Goal: Complete application form: Complete application form

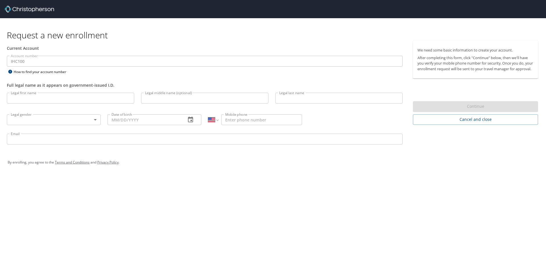
select select "US"
click at [114, 100] on input "Legal first name" at bounding box center [70, 98] width 127 height 11
type input "Ryan"
type input "Britton"
click at [95, 119] on body "Request a new enrollment Current Account Account number IHC100 Account number H…" at bounding box center [273, 135] width 546 height 271
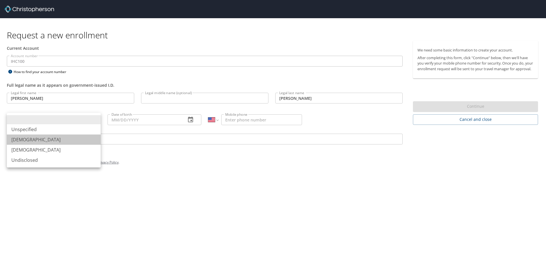
click at [24, 140] on li "Male" at bounding box center [54, 140] width 94 height 10
type input "Male"
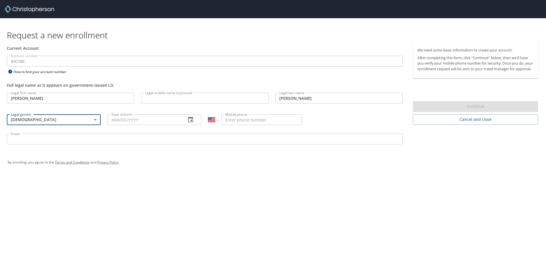
click at [143, 119] on input "Date of birth" at bounding box center [145, 119] width 74 height 11
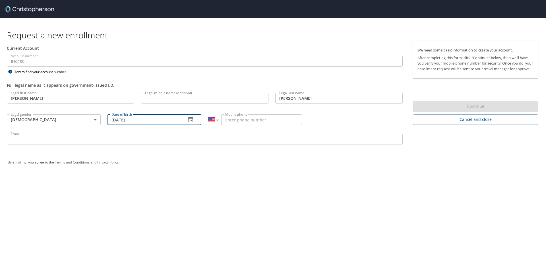
type input "09/11/1980"
click at [235, 117] on input "Mobile phone" at bounding box center [261, 119] width 81 height 11
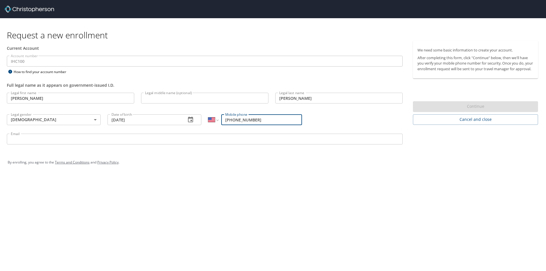
type input "(801) 712-4663"
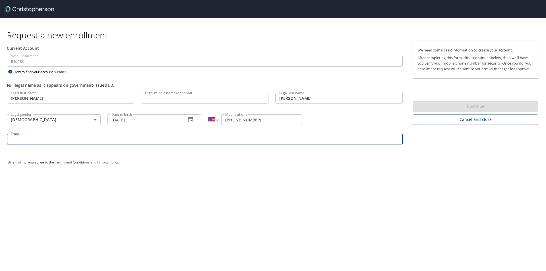
click at [54, 140] on input "Email" at bounding box center [205, 139] width 396 height 11
type input "R"
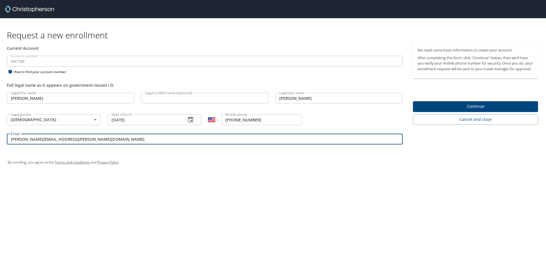
type input "ryan.britton@imail.org"
click at [456, 110] on span "Continue" at bounding box center [476, 106] width 116 height 7
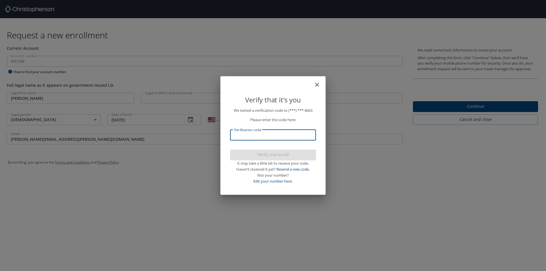
click at [262, 135] on input "Verification code" at bounding box center [273, 135] width 86 height 11
type input "167271"
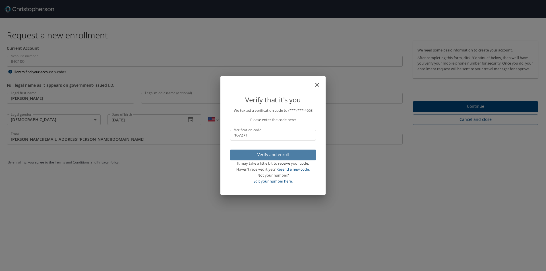
click at [265, 154] on span "Verify and enroll" at bounding box center [273, 154] width 77 height 7
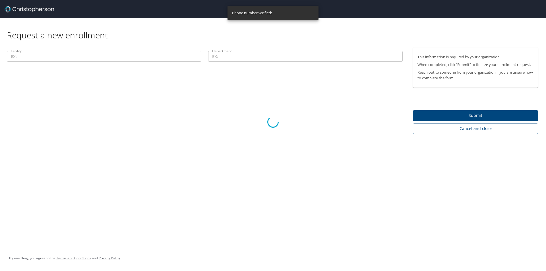
click at [54, 55] on div at bounding box center [273, 122] width 546 height 298
click at [31, 56] on div at bounding box center [273, 122] width 546 height 298
click at [12, 55] on div at bounding box center [273, 122] width 546 height 298
click at [13, 56] on div at bounding box center [273, 122] width 546 height 298
click at [14, 57] on div at bounding box center [273, 122] width 546 height 298
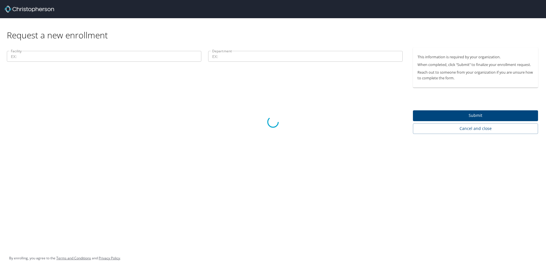
click at [58, 58] on div at bounding box center [273, 122] width 546 height 298
click at [197, 56] on div at bounding box center [273, 122] width 546 height 298
click at [235, 62] on div at bounding box center [273, 122] width 546 height 298
click at [228, 56] on div at bounding box center [273, 122] width 546 height 298
click at [480, 115] on div at bounding box center [273, 122] width 546 height 298
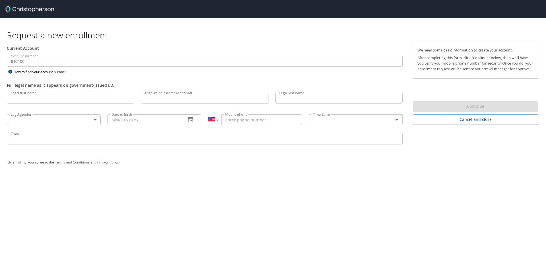
select select "US"
click at [33, 101] on input "Legal first name" at bounding box center [70, 98] width 127 height 11
type input "Ryan"
type input "Scott"
type input "Britton"
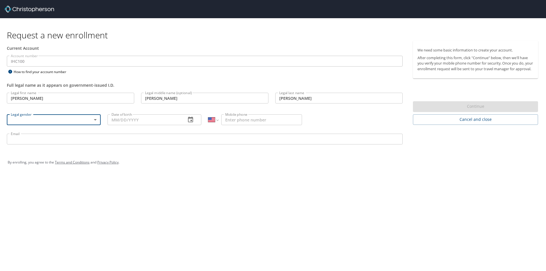
drag, startPoint x: 166, startPoint y: 97, endPoint x: 86, endPoint y: 101, distance: 79.1
click at [86, 101] on div "Legal first name Ryan Legal first name Legal middle name (optional) Scott Legal…" at bounding box center [204, 119] width 403 height 60
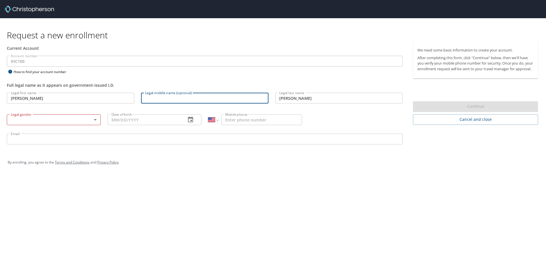
click at [58, 118] on body "Request a new enrollment Current Account Account number IHC100 Account number H…" at bounding box center [273, 135] width 546 height 271
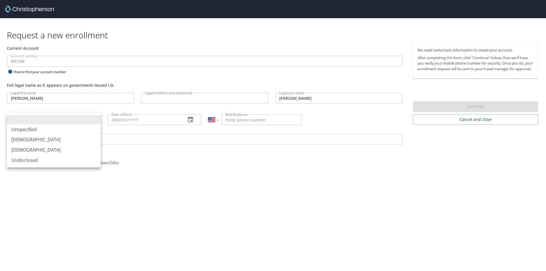
click at [21, 144] on li "Male" at bounding box center [54, 140] width 94 height 10
type input "Male"
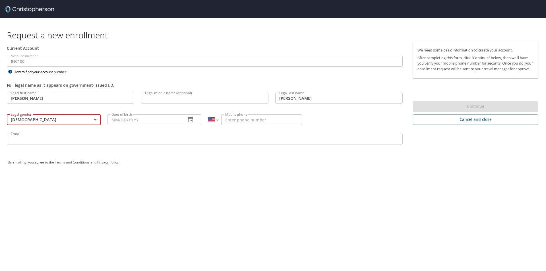
click at [130, 119] on input "Date of birth" at bounding box center [145, 119] width 74 height 11
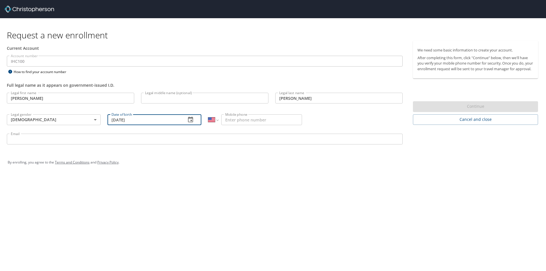
type input "09/11/1980"
click at [279, 120] on input "Mobile phone" at bounding box center [261, 119] width 81 height 11
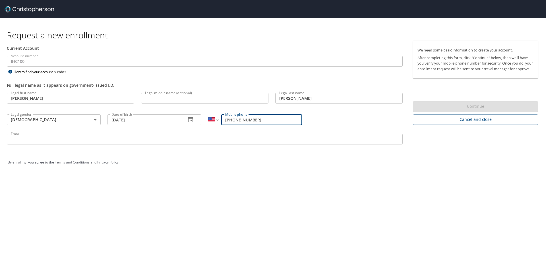
type input "(801) 712-4663"
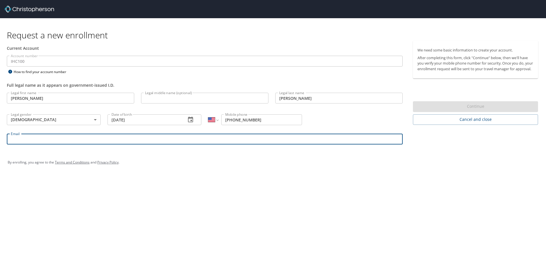
click at [37, 141] on input "Email" at bounding box center [205, 139] width 396 height 11
type input "ryan.britton"
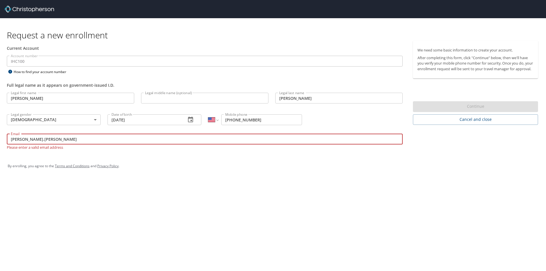
click at [37, 141] on input "ryan.britton" at bounding box center [205, 139] width 396 height 11
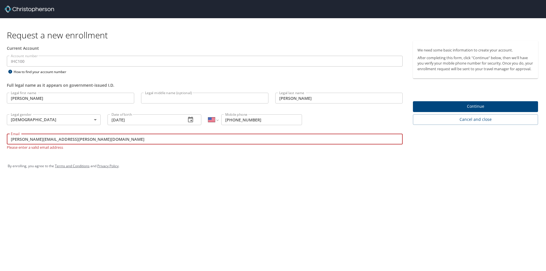
type input "ryan.britton@imail.org"
click at [470, 110] on span "Continue" at bounding box center [476, 106] width 116 height 7
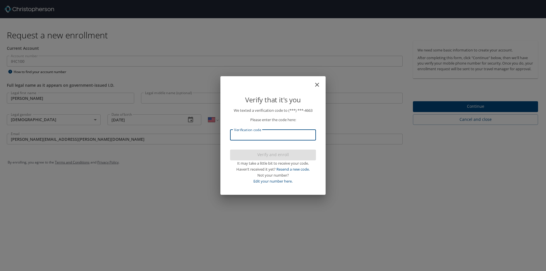
click at [266, 139] on input "Verification code" at bounding box center [273, 135] width 86 height 11
type input "521212"
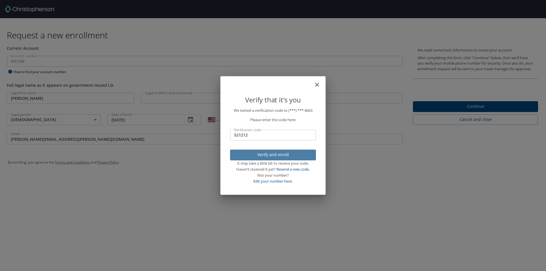
click at [274, 155] on span "Verify and enroll" at bounding box center [273, 154] width 77 height 7
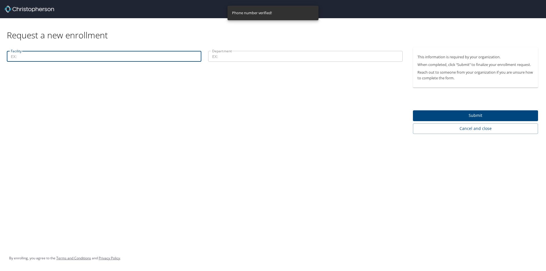
click at [50, 54] on input "Facility" at bounding box center [104, 56] width 195 height 11
type input "8"
type input "18000"
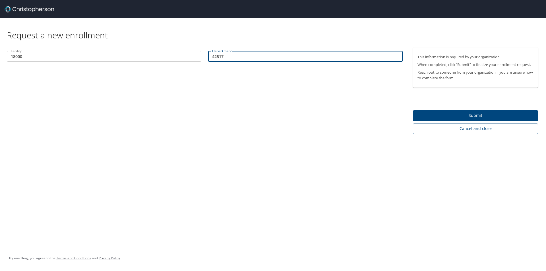
type input "42517"
click at [331, 104] on div "Facility 18000 Facility Department 42517 Department" at bounding box center [205, 91] width 410 height 86
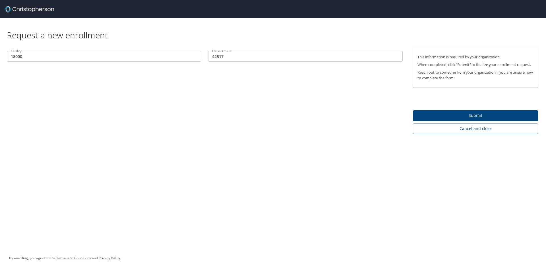
click at [461, 113] on span "Submit" at bounding box center [476, 115] width 116 height 7
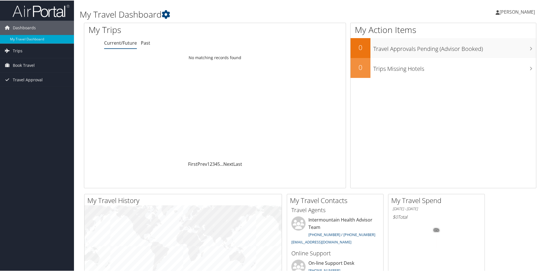
click at [516, 10] on span "Ryan Britton" at bounding box center [516, 11] width 35 height 6
click at [482, 31] on link "My Settings" at bounding box center [501, 31] width 63 height 10
